Goal: Register for event/course

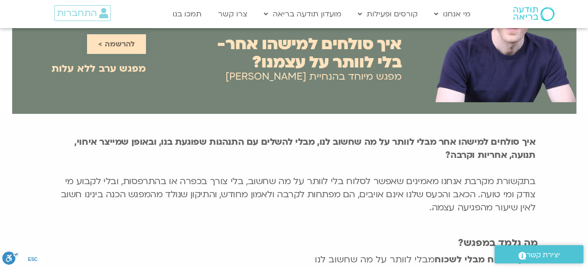
click at [129, 43] on span "להרשמה >" at bounding box center [116, 44] width 36 height 8
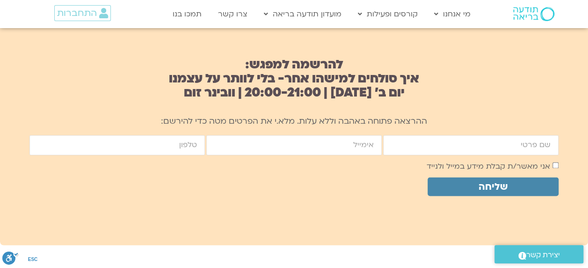
scroll to position [622, 0]
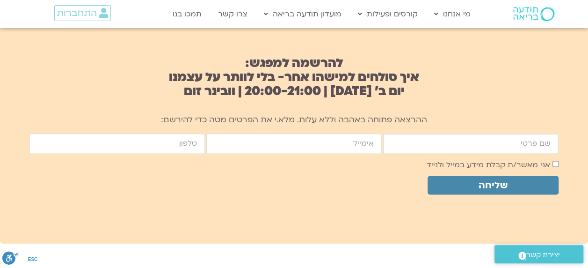
click at [451, 148] on input "firstname" at bounding box center [470, 143] width 175 height 20
type input "‪מינה"
click at [310, 146] on input "email" at bounding box center [293, 143] width 175 height 20
type input "minaort@gmail.com"
type input "0522319288"
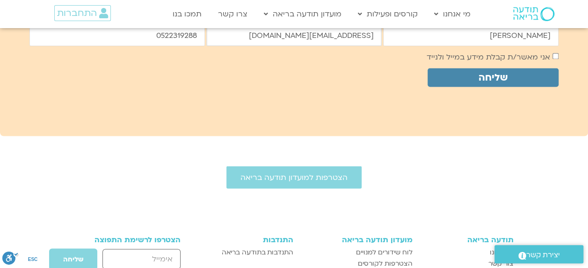
scroll to position [716, 0]
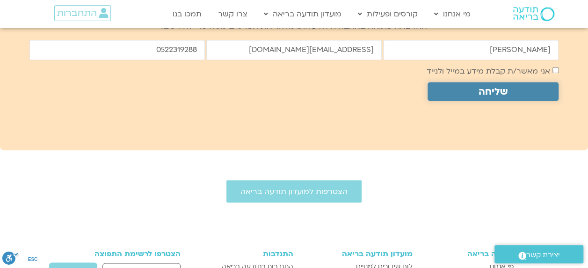
click at [492, 90] on span "שליחה" at bounding box center [492, 91] width 29 height 11
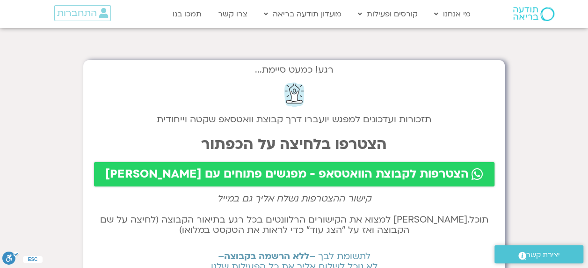
click at [321, 173] on span "הצטרפות לקבוצת הוואטסאפ - מפגשים פתוחים עם [PERSON_NAME]" at bounding box center [286, 173] width 363 height 13
click at [310, 169] on span "הצטרפות לקבוצת הוואטסאפ - מפגשים פתוחים עם [PERSON_NAME]" at bounding box center [286, 173] width 363 height 13
